Goal: Task Accomplishment & Management: Manage account settings

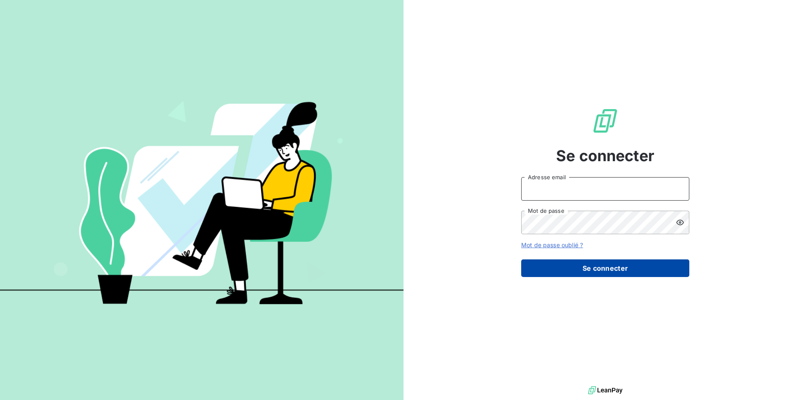
type input "[PERSON_NAME][EMAIL_ADDRESS][DOMAIN_NAME]"
click at [588, 266] on button "Se connecter" at bounding box center [605, 269] width 168 height 18
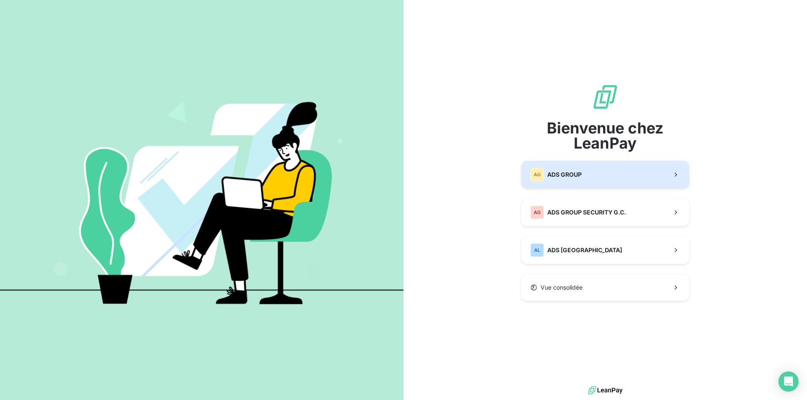
click at [558, 176] on span "ADS GROUP" at bounding box center [564, 175] width 34 height 8
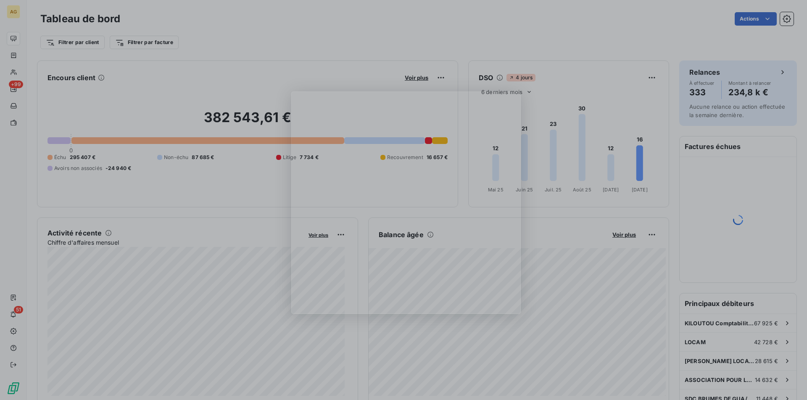
click at [257, 164] on div "Product tour overlay" at bounding box center [403, 200] width 807 height 400
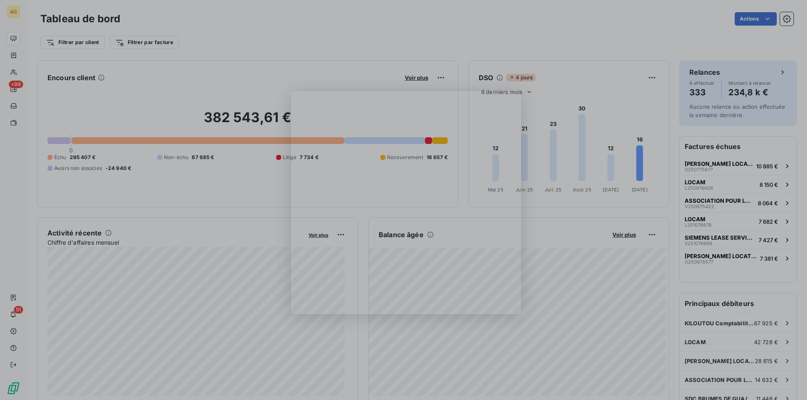
click at [5, 15] on div "Product tour overlay" at bounding box center [403, 200] width 807 height 400
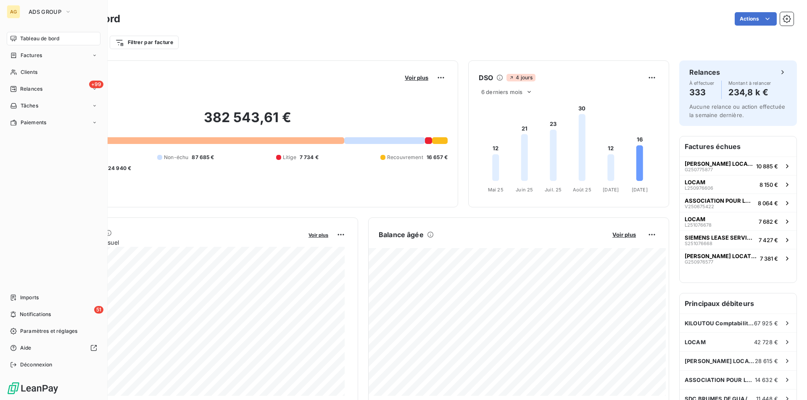
click at [11, 12] on div "AG" at bounding box center [13, 11] width 13 height 13
click at [44, 9] on span "ADS GROUP" at bounding box center [45, 11] width 33 height 7
click at [51, 13] on span "ADS GROUP" at bounding box center [45, 11] width 33 height 7
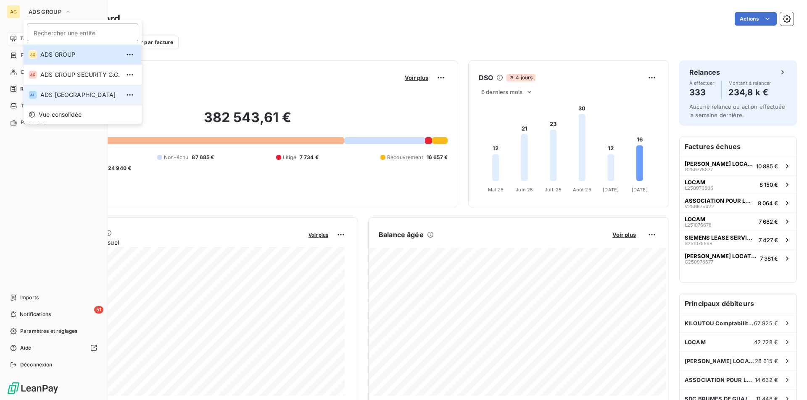
click at [72, 92] on span "ADS [GEOGRAPHIC_DATA]" at bounding box center [79, 95] width 79 height 8
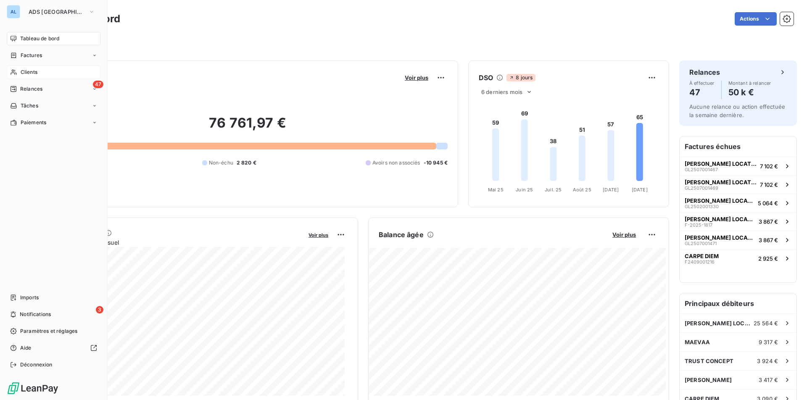
click at [19, 74] on div "Clients" at bounding box center [54, 72] width 94 height 13
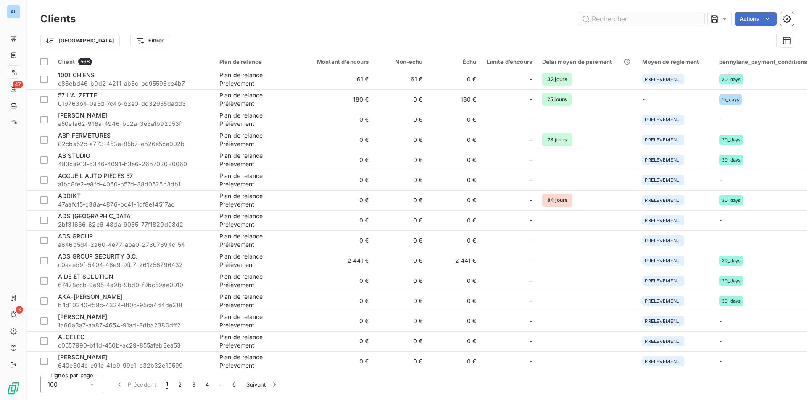
click at [613, 18] on input "text" at bounding box center [641, 18] width 126 height 13
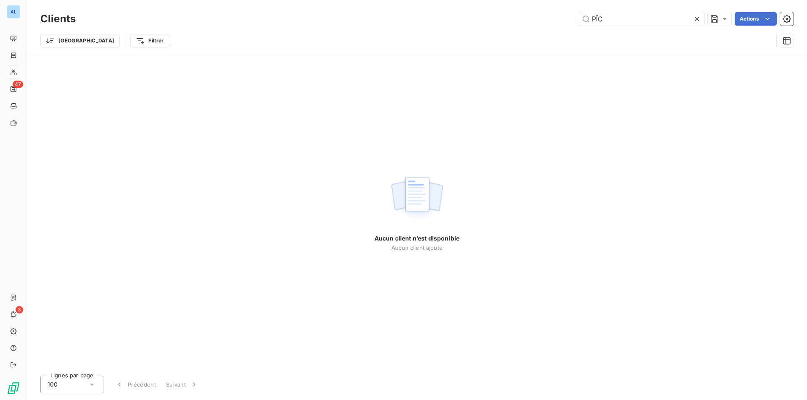
drag, startPoint x: 613, startPoint y: 18, endPoint x: 570, endPoint y: 13, distance: 43.7
click at [572, 14] on div "PÏC Actions" at bounding box center [440, 18] width 708 height 13
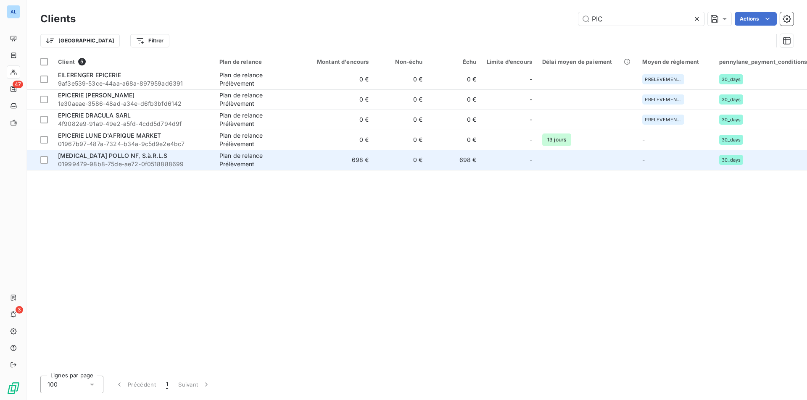
type input "PIC"
click at [83, 154] on span "[MEDICAL_DATA] POLLO NF, S.à.R.L.S" at bounding box center [112, 155] width 109 height 7
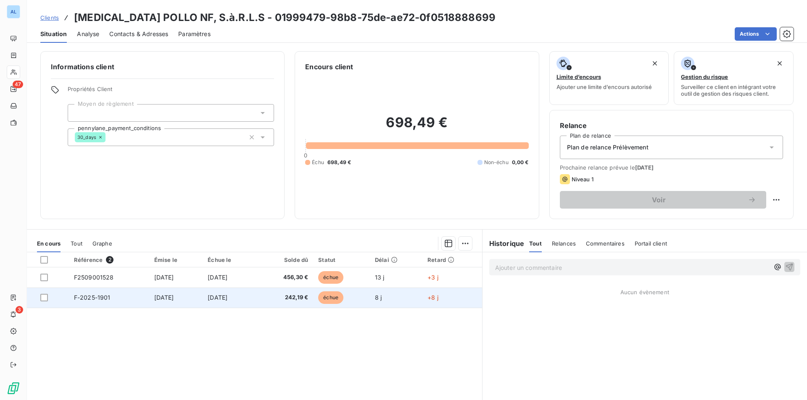
click at [255, 301] on td "[DATE]" at bounding box center [230, 298] width 54 height 20
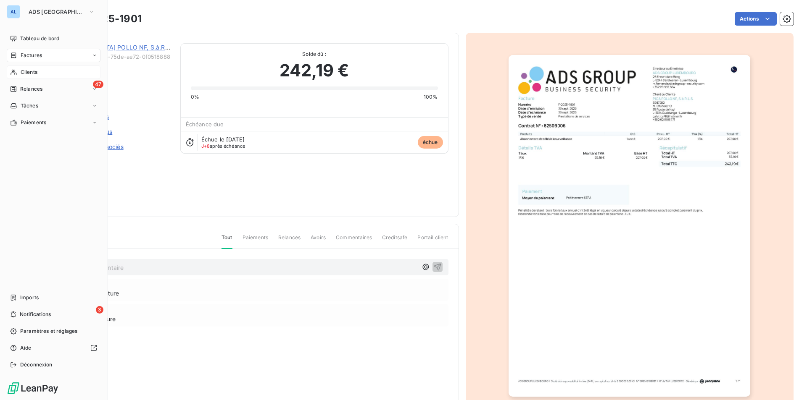
click at [31, 68] on span "Clients" at bounding box center [29, 72] width 17 height 8
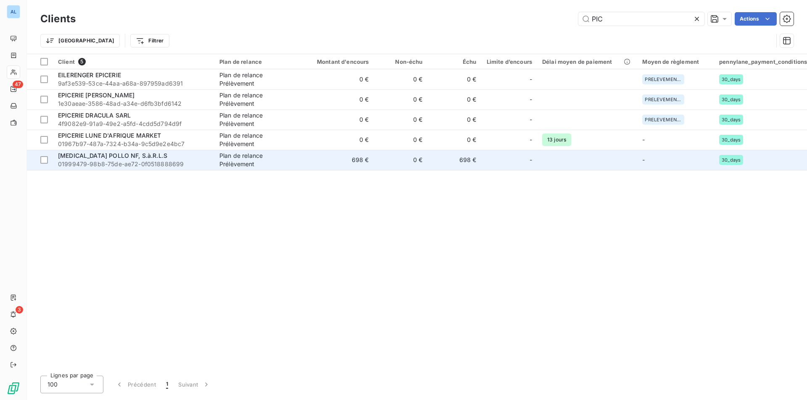
click at [305, 162] on td "698 €" at bounding box center [338, 160] width 72 height 20
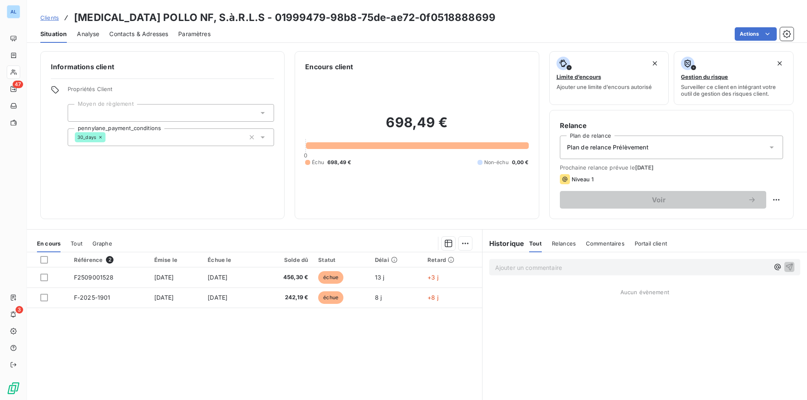
click at [632, 147] on span "Plan de relance Prélèvement" at bounding box center [608, 147] width 82 height 8
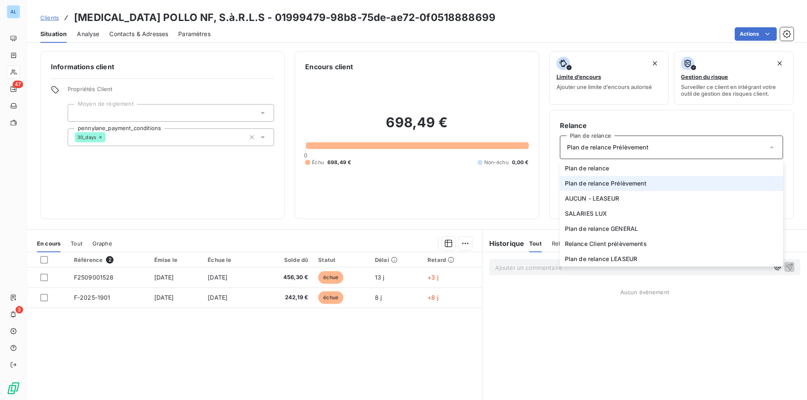
click at [631, 179] on span "Plan de relance Prélèvement" at bounding box center [606, 183] width 82 height 8
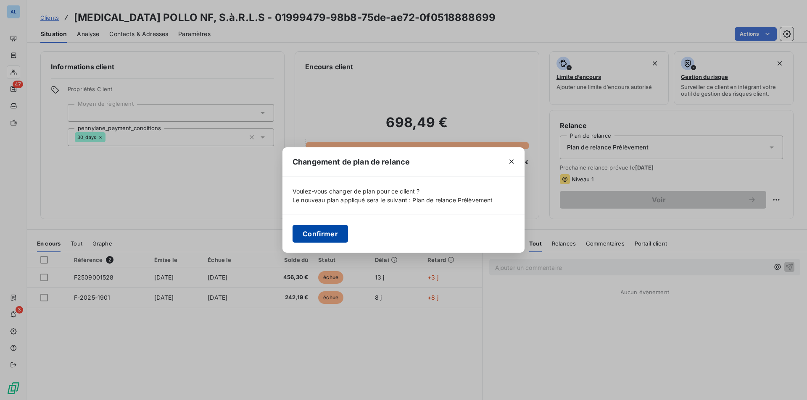
click at [330, 235] on button "Confirmer" at bounding box center [319, 234] width 55 height 18
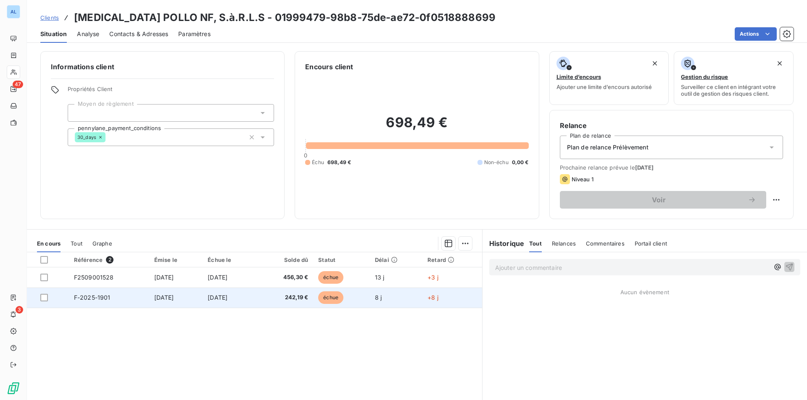
click at [227, 297] on span "[DATE]" at bounding box center [218, 297] width 20 height 7
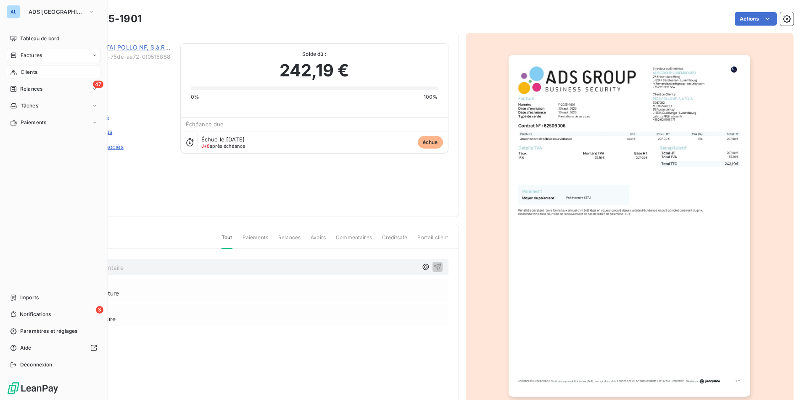
click at [16, 54] on icon at bounding box center [13, 55] width 5 height 5
click at [38, 38] on span "Tableau de bord" at bounding box center [39, 39] width 39 height 8
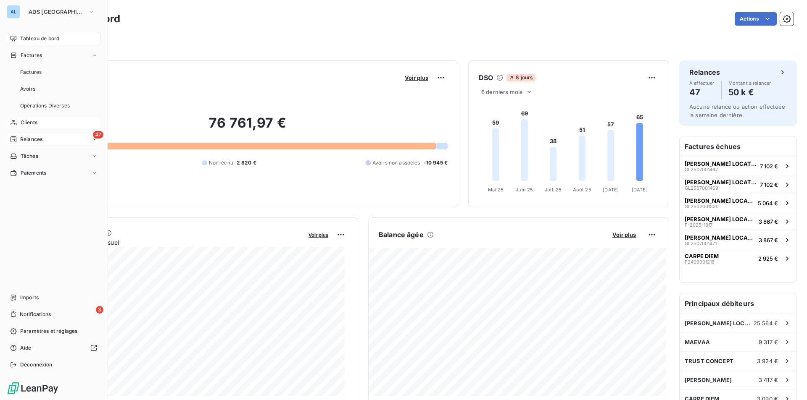
click at [32, 135] on div "47 Relances" at bounding box center [54, 139] width 94 height 13
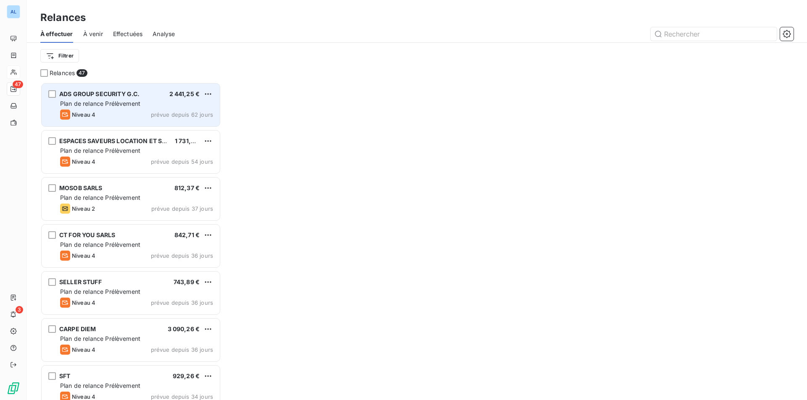
scroll to position [312, 174]
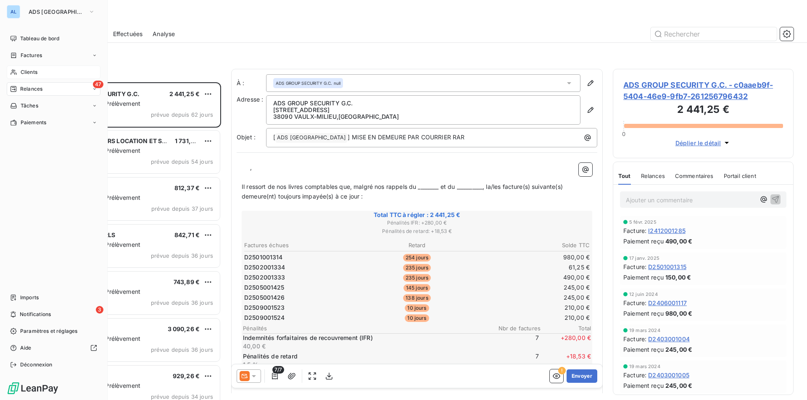
click at [29, 90] on span "Relances" at bounding box center [31, 89] width 22 height 8
click at [48, 137] on div "Effectuées" at bounding box center [59, 139] width 84 height 13
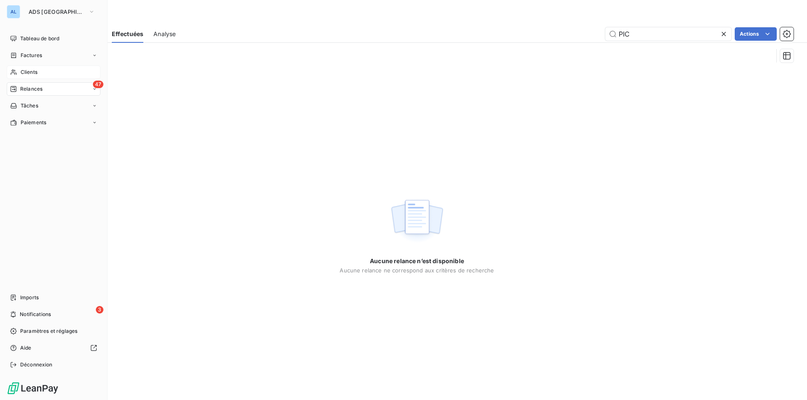
type input "PIC"
click at [37, 72] on span "Clients" at bounding box center [29, 72] width 17 height 8
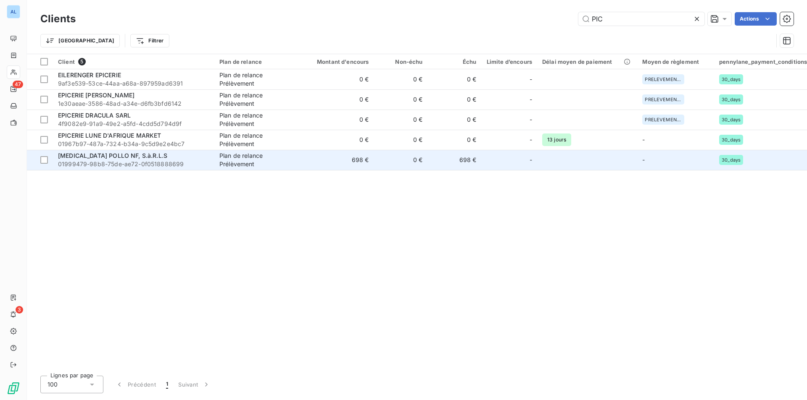
click at [143, 156] on div "[MEDICAL_DATA] POLLO NF, S.à.R.L.S" at bounding box center [133, 156] width 151 height 8
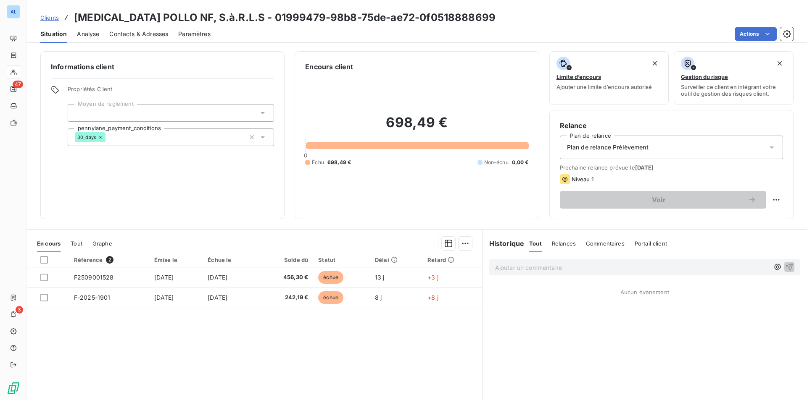
click at [567, 245] on span "Relances" at bounding box center [564, 243] width 24 height 7
click at [653, 242] on span "Portail client" at bounding box center [651, 243] width 32 height 7
click at [511, 246] on h6 "Historique" at bounding box center [503, 244] width 42 height 10
click at [534, 241] on div "Tout" at bounding box center [535, 244] width 12 height 18
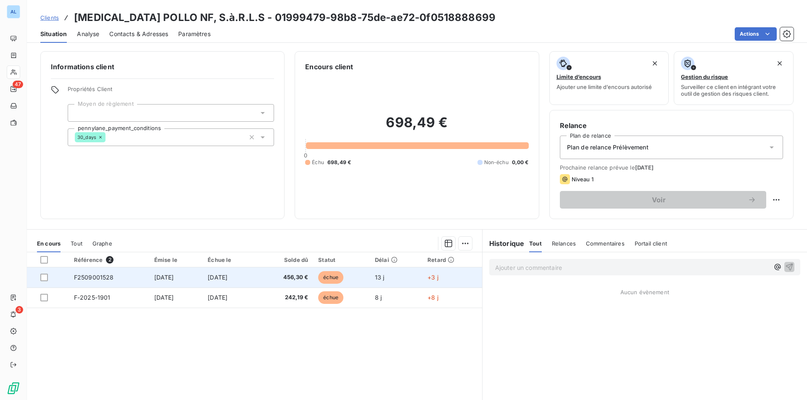
click at [249, 274] on td "[DATE]" at bounding box center [230, 278] width 54 height 20
